Goal: Feedback & Contribution: Contribute content

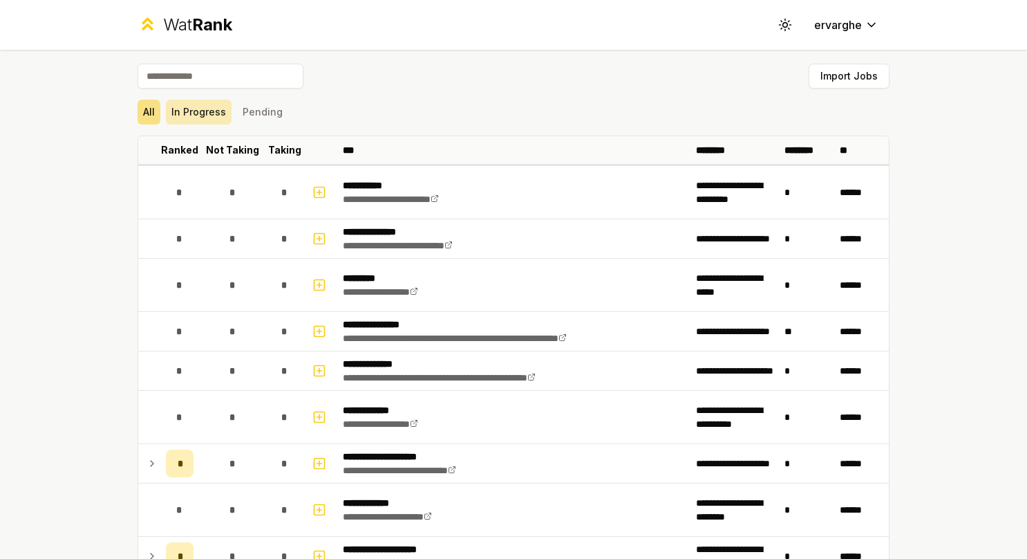
click at [206, 118] on button "In Progress" at bounding box center [199, 112] width 66 height 25
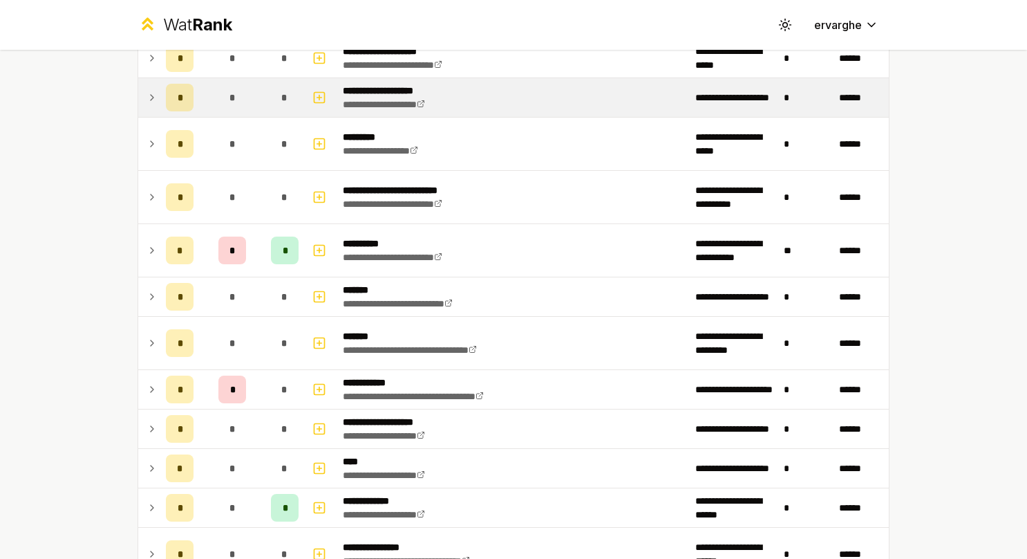
scroll to position [95, 0]
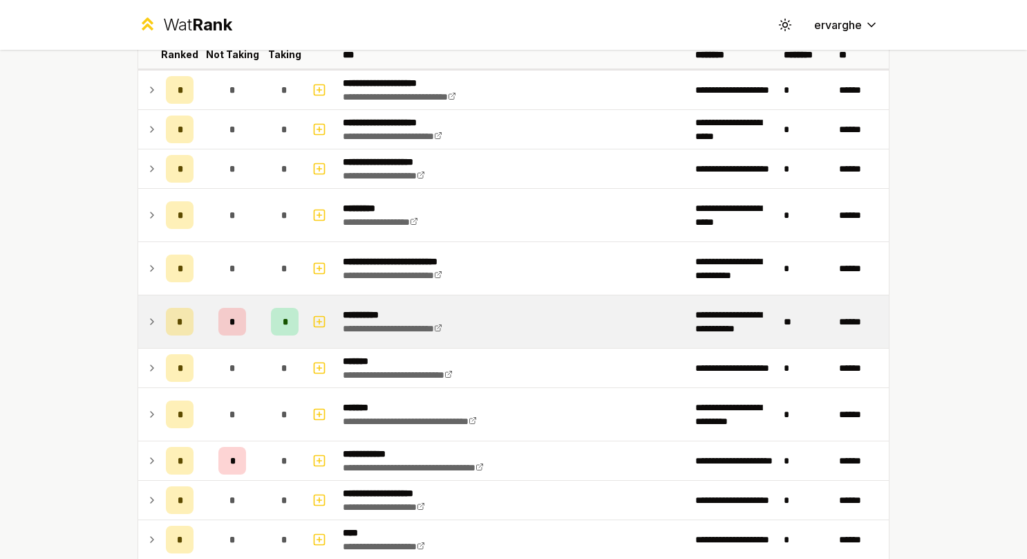
click at [160, 331] on td "*" at bounding box center [179, 321] width 39 height 53
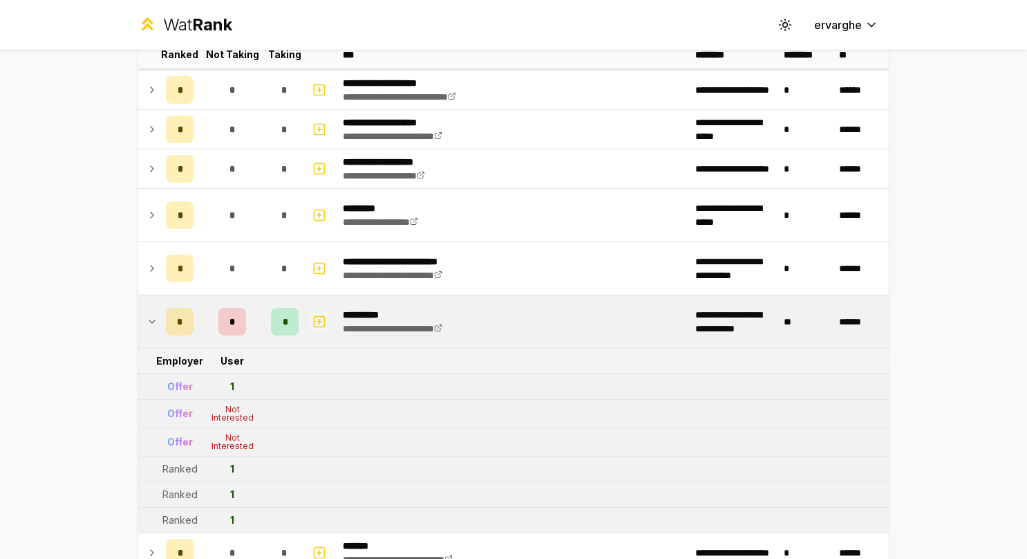
click at [315, 315] on icon "button" at bounding box center [319, 321] width 14 height 17
select select
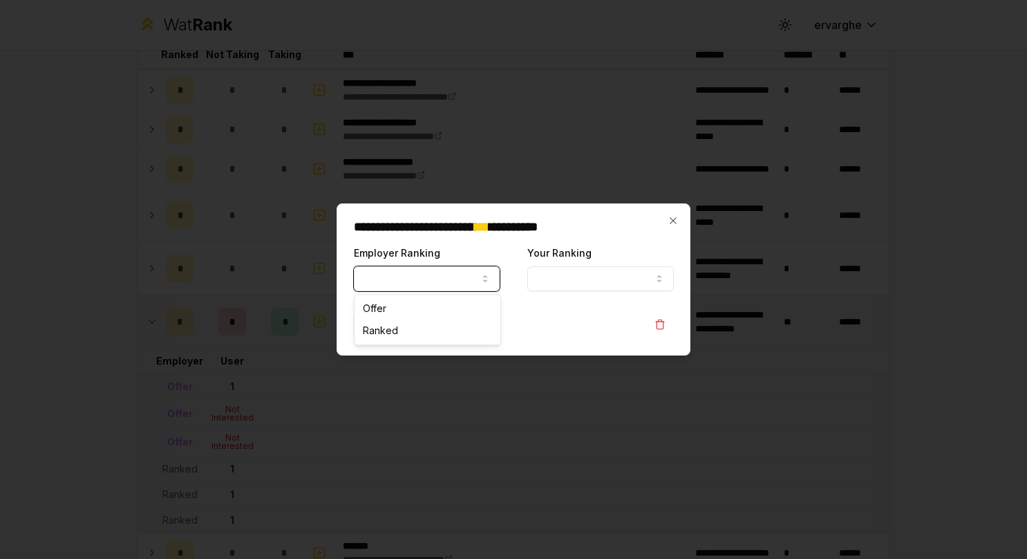
click at [420, 282] on button "Employer Ranking" at bounding box center [427, 278] width 146 height 25
select select "*****"
click at [579, 283] on button "Your Ranking" at bounding box center [600, 278] width 146 height 25
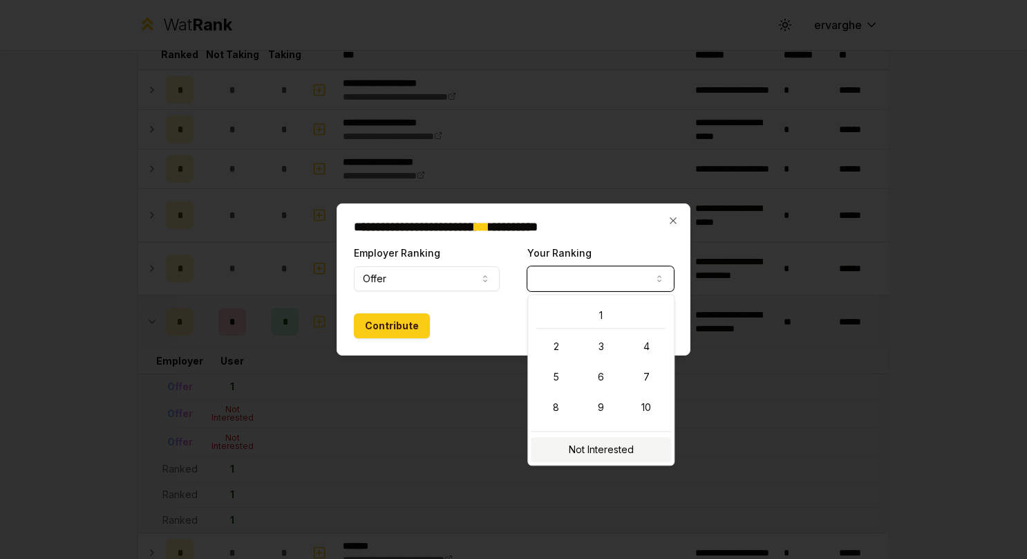
select select "**********"
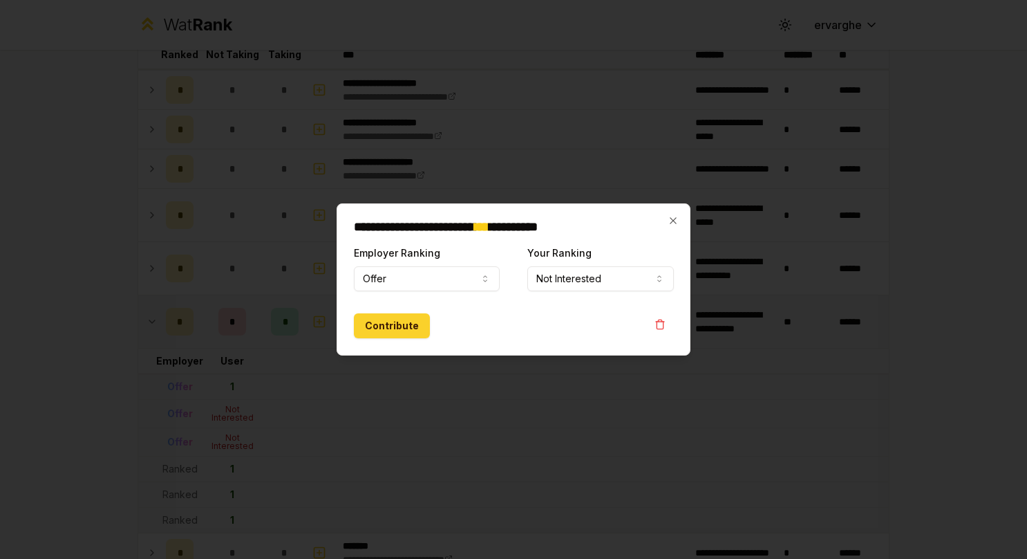
click at [400, 326] on button "Contribute" at bounding box center [392, 325] width 76 height 25
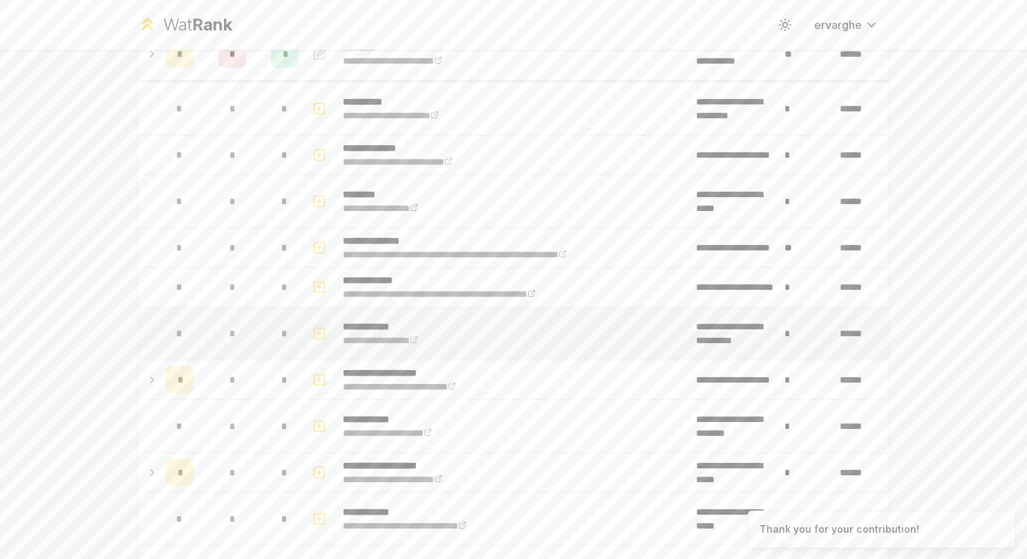
scroll to position [0, 0]
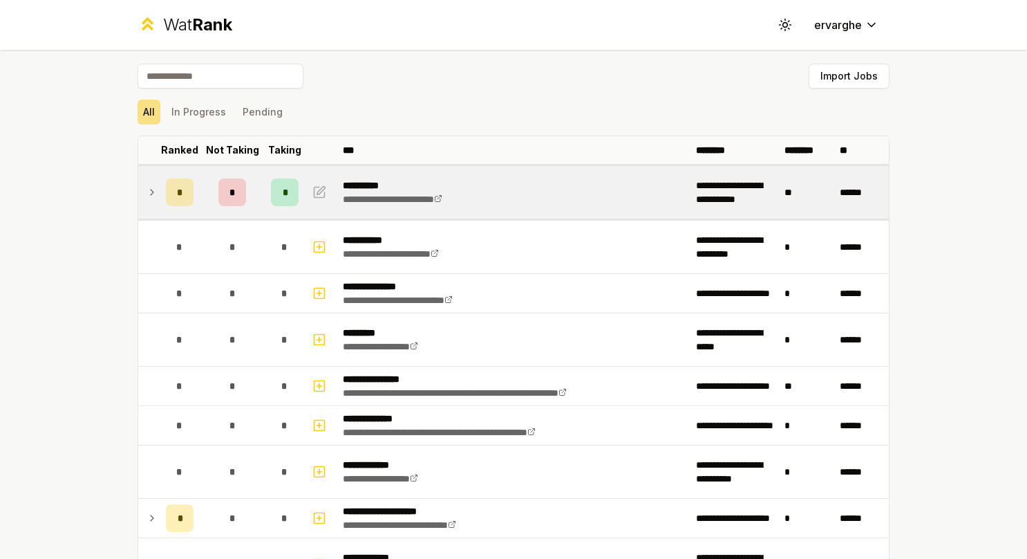
click at [147, 194] on icon at bounding box center [152, 192] width 11 height 17
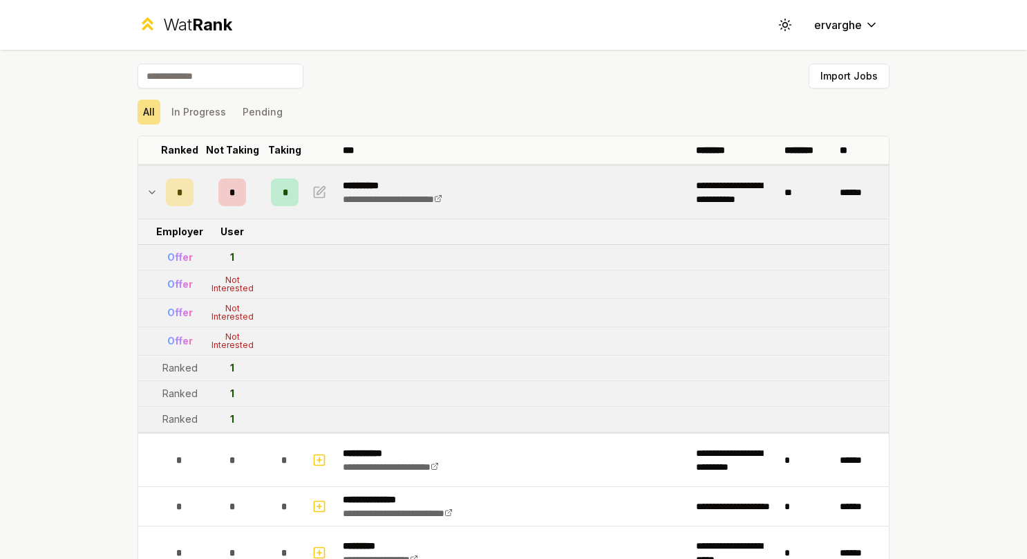
click at [149, 193] on icon at bounding box center [152, 192] width 6 height 3
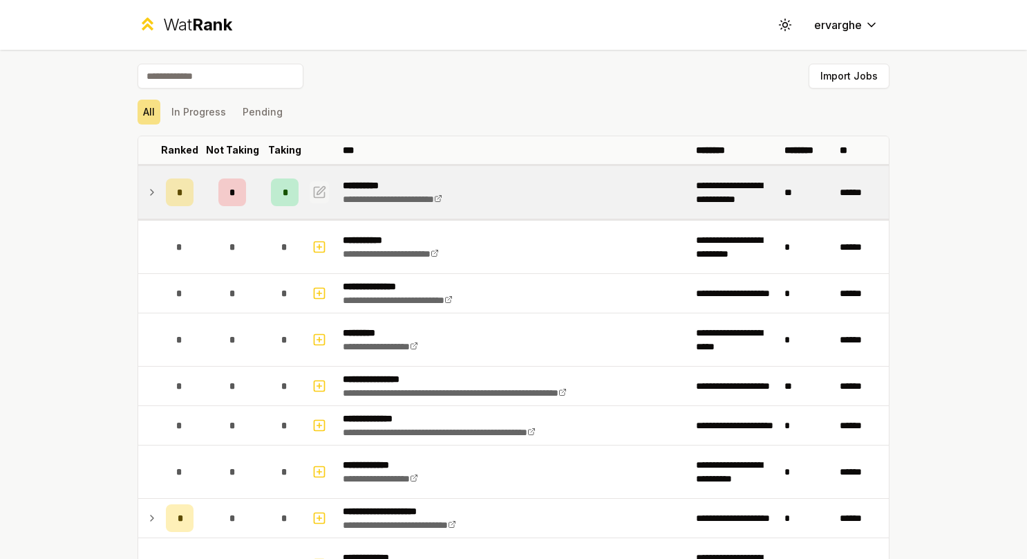
click at [323, 193] on button "button" at bounding box center [319, 192] width 19 height 22
select select
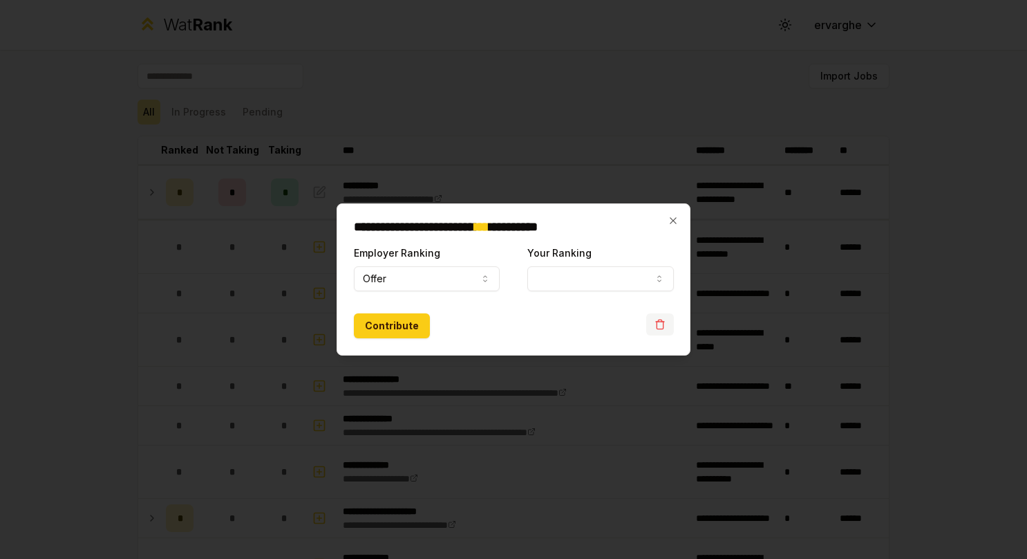
click at [664, 328] on icon "button" at bounding box center [660, 324] width 11 height 11
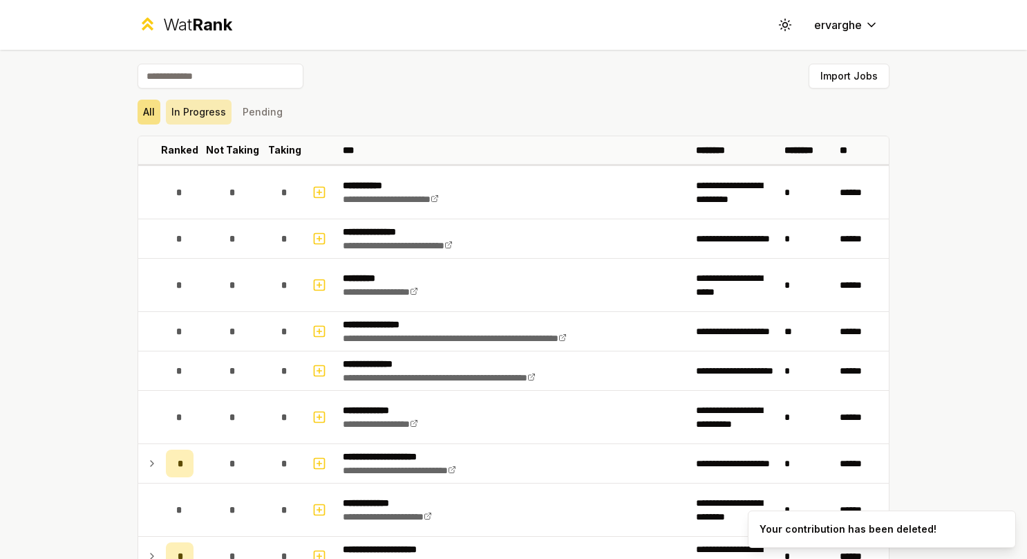
click at [191, 106] on button "In Progress" at bounding box center [199, 112] width 66 height 25
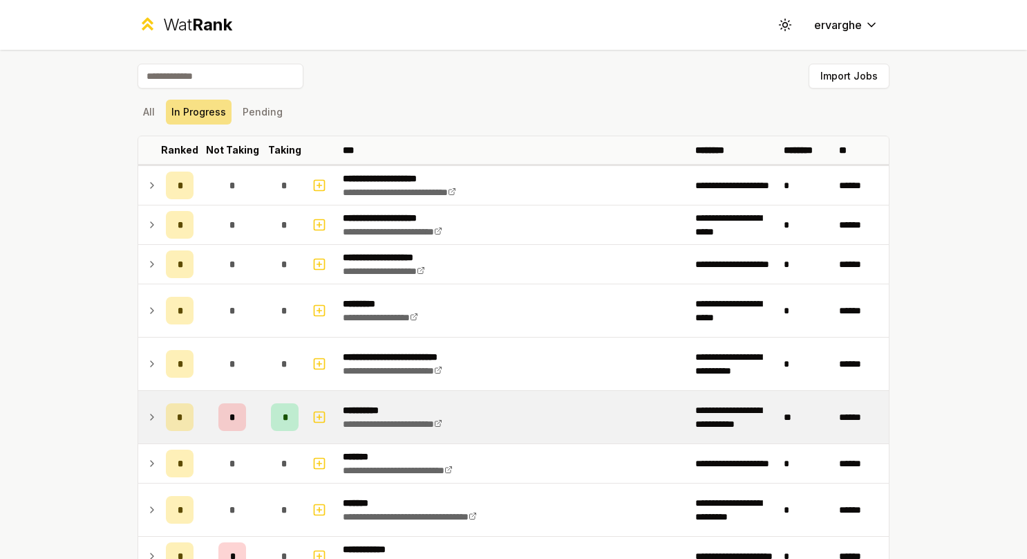
click at [140, 408] on td at bounding box center [149, 417] width 22 height 53
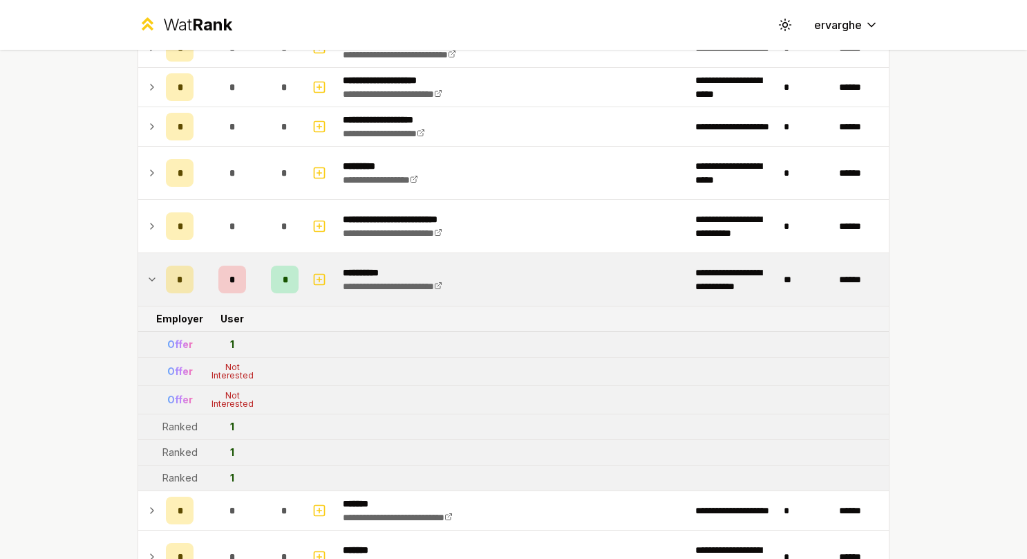
scroll to position [138, 0]
click at [148, 282] on icon at bounding box center [152, 278] width 11 height 17
